Goal: Check status: Check status

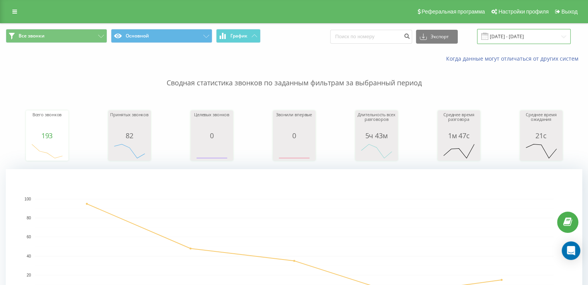
click at [555, 39] on input "[DATE] - [DATE]" at bounding box center [524, 36] width 94 height 15
click at [516, 42] on input "[DATE] - [DATE]" at bounding box center [524, 36] width 94 height 15
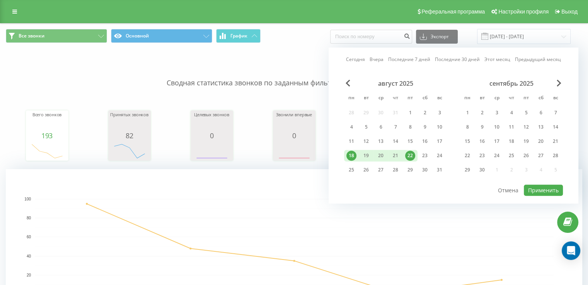
click at [410, 159] on div "22" at bounding box center [410, 156] width 10 height 10
click at [561, 191] on button "Применить" at bounding box center [543, 190] width 39 height 11
type input "[DATE] - [DATE]"
